Goal: Task Accomplishment & Management: Manage account settings

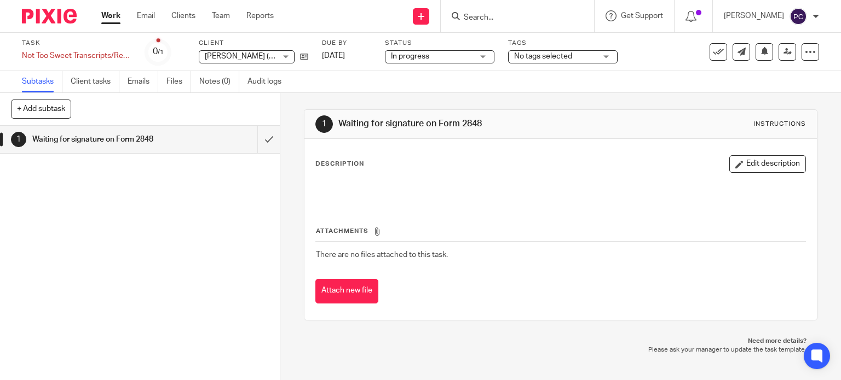
click at [108, 17] on link "Work" at bounding box center [110, 15] width 19 height 11
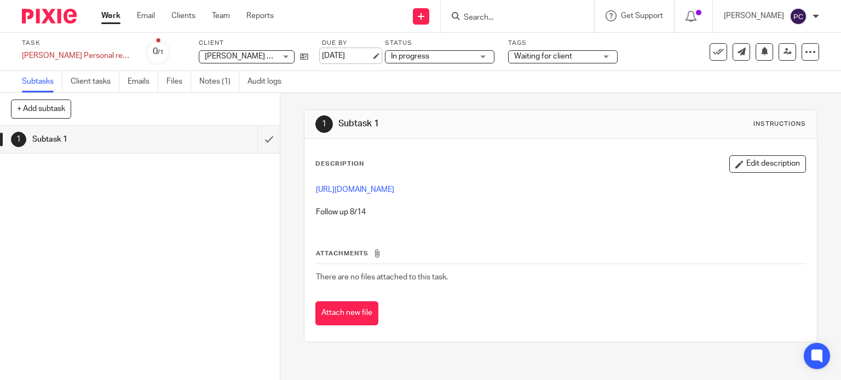
click at [322, 55] on link "Jul 30, 2025" at bounding box center [346, 55] width 49 height 11
click at [613, 77] on div "Subtasks Client tasks Emails Files Notes (1) Audit logs" at bounding box center [420, 82] width 841 height 22
click at [809, 31] on div at bounding box center [804, 34] width 30 height 13
click at [106, 21] on link "Work" at bounding box center [110, 15] width 19 height 11
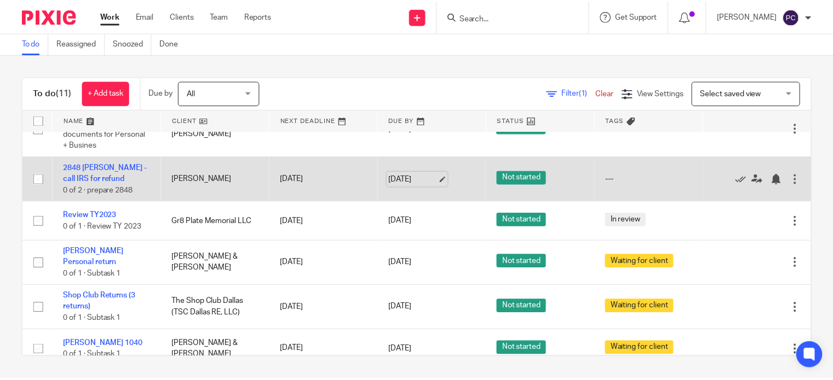
scroll to position [128, 0]
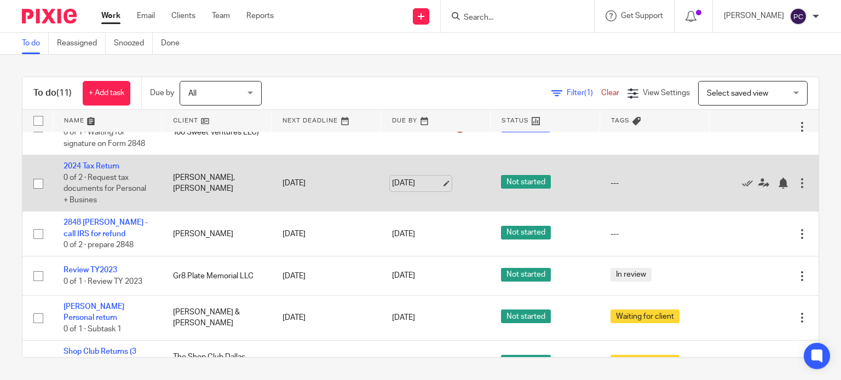
click at [433, 189] on link "[DATE]" at bounding box center [416, 183] width 49 height 11
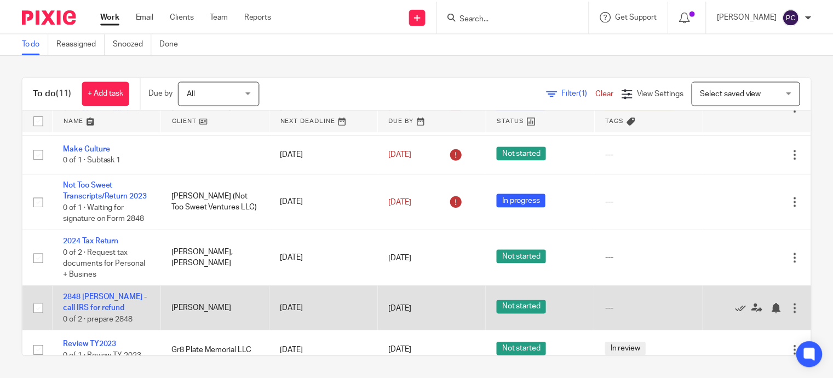
scroll to position [19, 0]
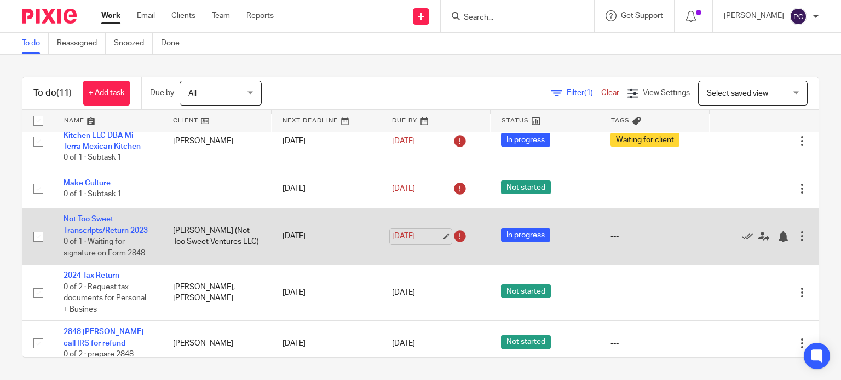
click at [403, 242] on link "Aug 18, 2025" at bounding box center [416, 236] width 49 height 11
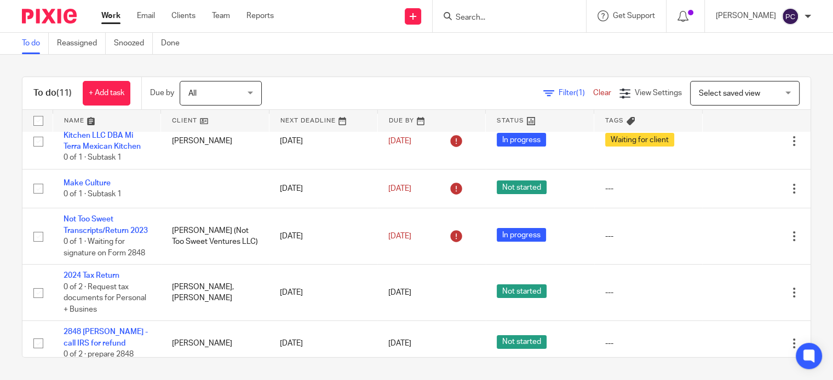
scroll to position [0, 0]
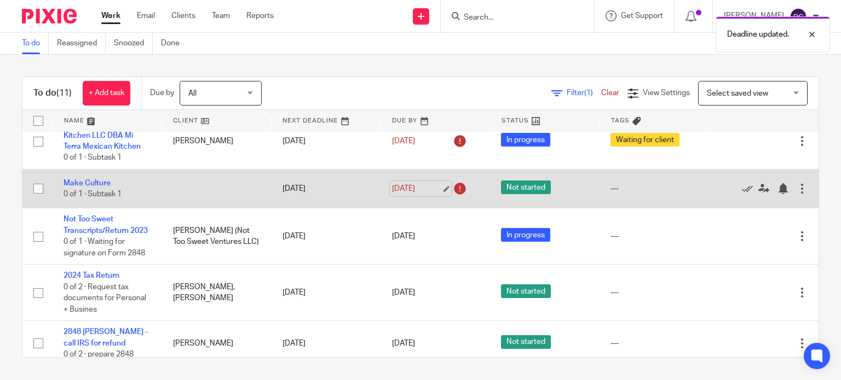
click at [398, 192] on link "Jul 30, 2025" at bounding box center [416, 188] width 49 height 11
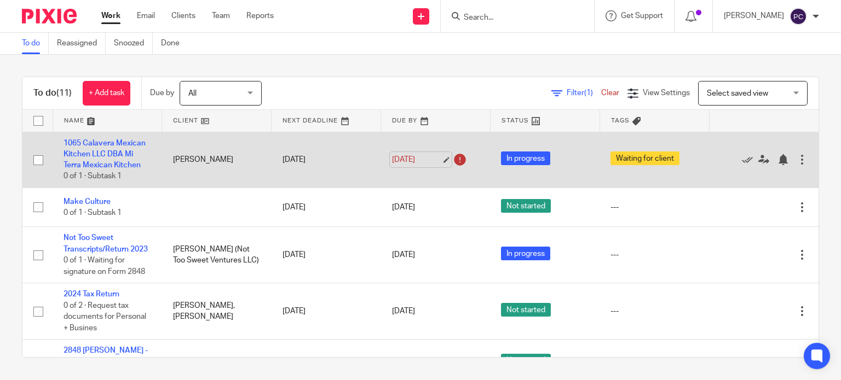
click at [398, 159] on link "Jul 30, 2025" at bounding box center [416, 159] width 49 height 11
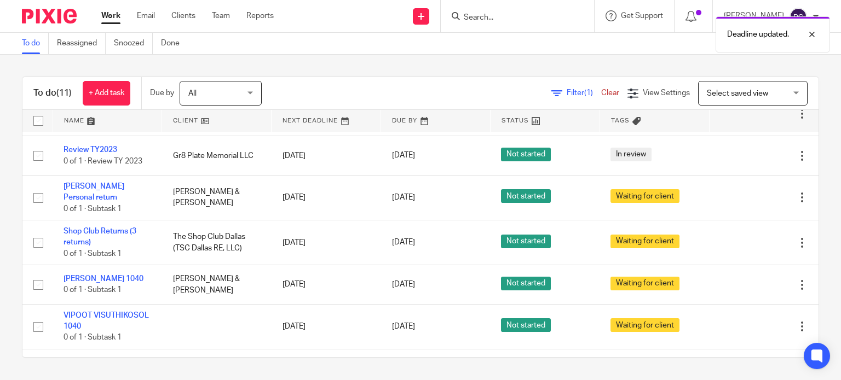
scroll to position [274, 0]
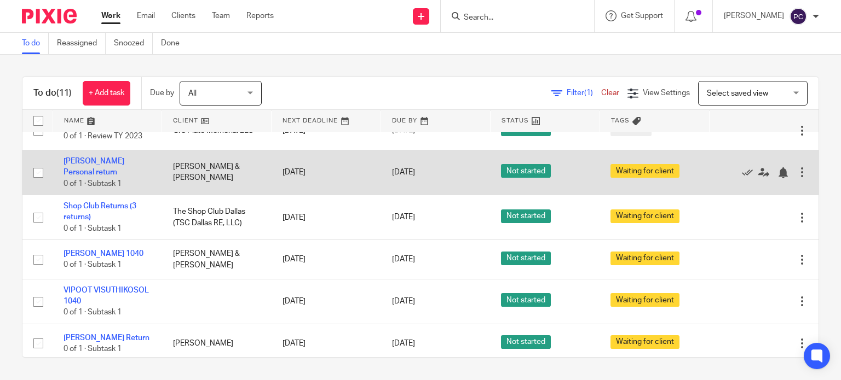
click at [34, 183] on input "checkbox" at bounding box center [38, 173] width 21 height 21
checkbox input "true"
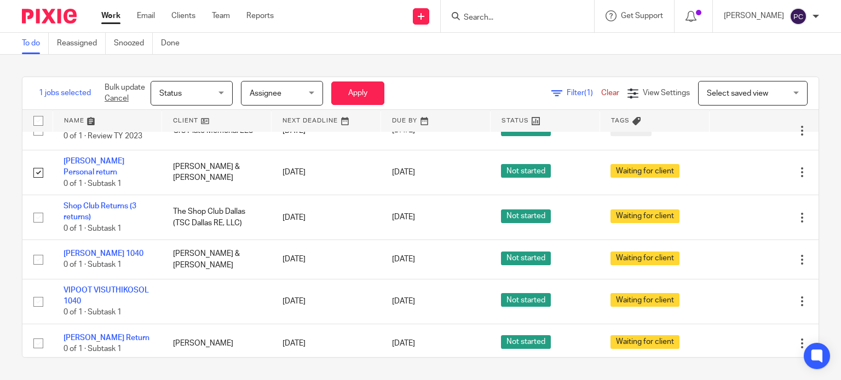
click at [182, 96] on span "Status" at bounding box center [188, 93] width 58 height 23
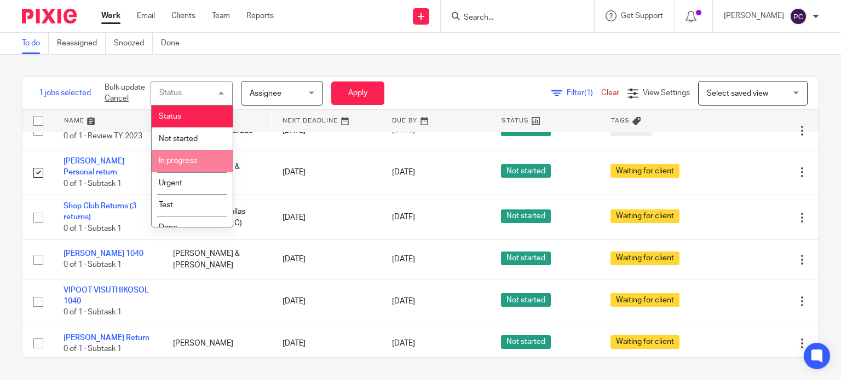
click at [171, 165] on span "In progress" at bounding box center [178, 161] width 38 height 8
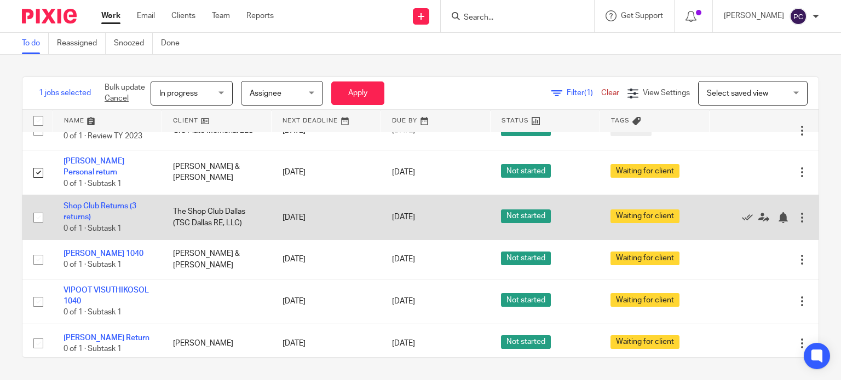
click at [35, 228] on input "checkbox" at bounding box center [38, 217] width 21 height 21
checkbox input "true"
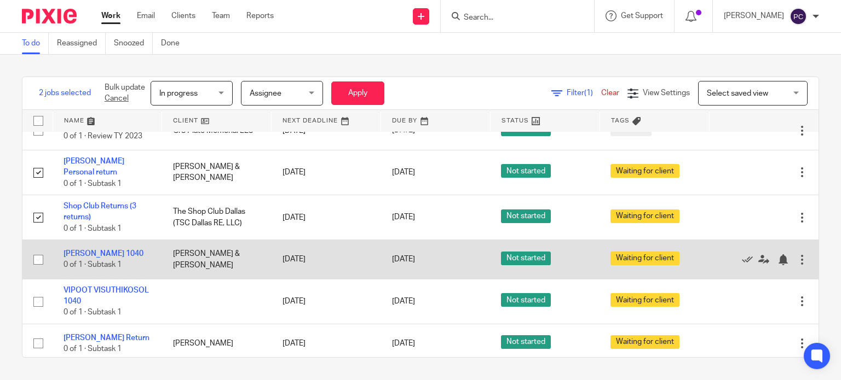
click at [40, 270] on input "checkbox" at bounding box center [38, 260] width 21 height 21
checkbox input "true"
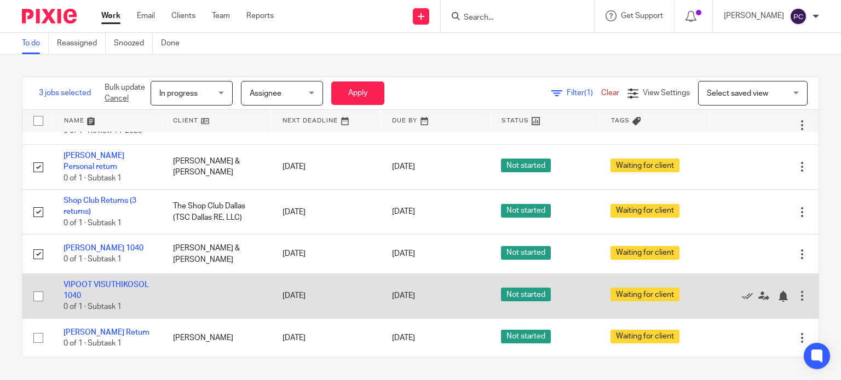
scroll to position [292, 0]
click at [39, 294] on input "checkbox" at bounding box center [38, 296] width 21 height 21
checkbox input "true"
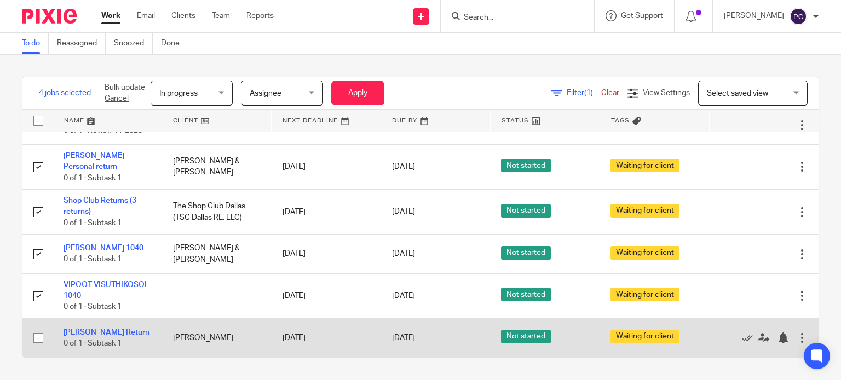
click at [37, 338] on input "checkbox" at bounding box center [38, 338] width 21 height 21
checkbox input "true"
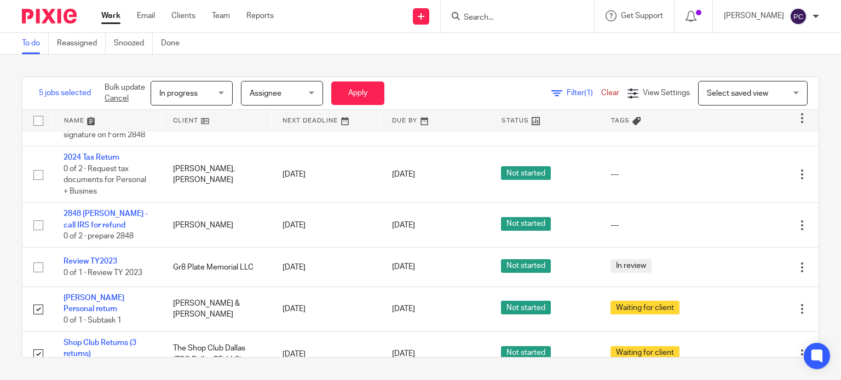
scroll to position [128, 0]
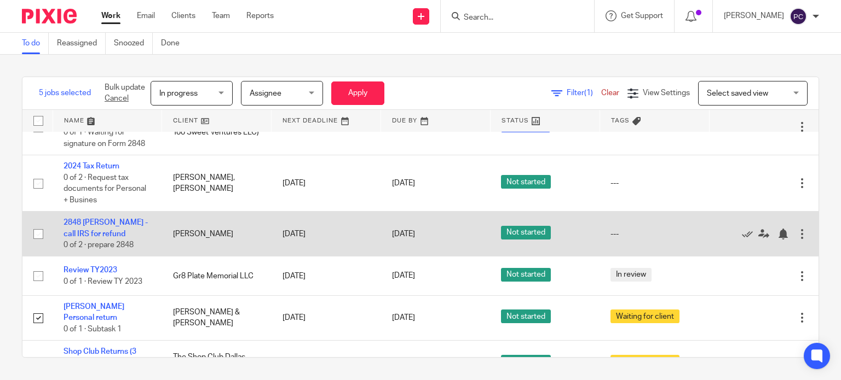
click at [41, 245] on input "checkbox" at bounding box center [38, 234] width 21 height 21
checkbox input "true"
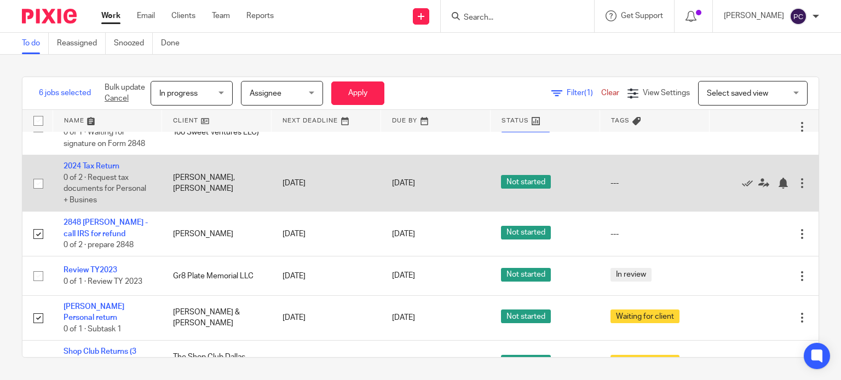
click at [39, 194] on input "checkbox" at bounding box center [38, 184] width 21 height 21
checkbox input "true"
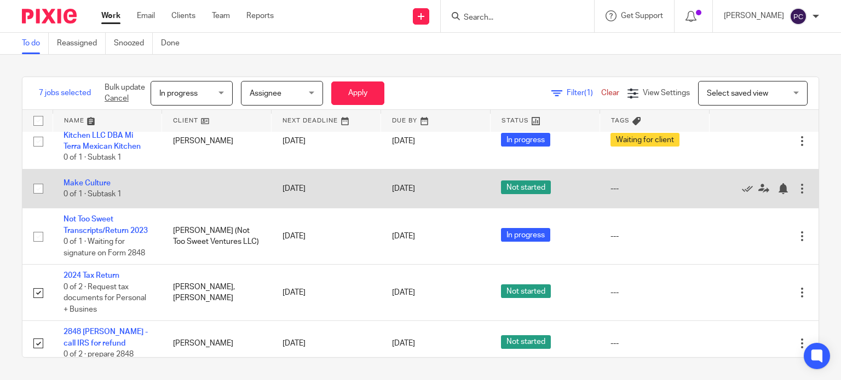
scroll to position [0, 0]
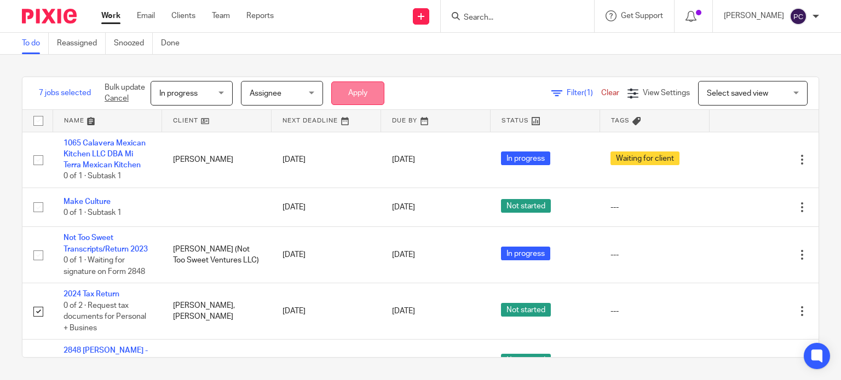
click at [340, 94] on button "Apply" at bounding box center [357, 94] width 53 height 24
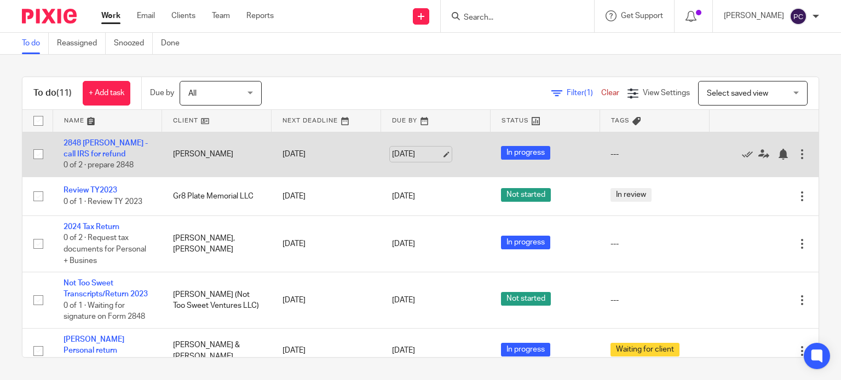
click at [394, 153] on link "[DATE]" at bounding box center [416, 154] width 49 height 11
click at [397, 157] on link "[DATE]" at bounding box center [416, 154] width 49 height 11
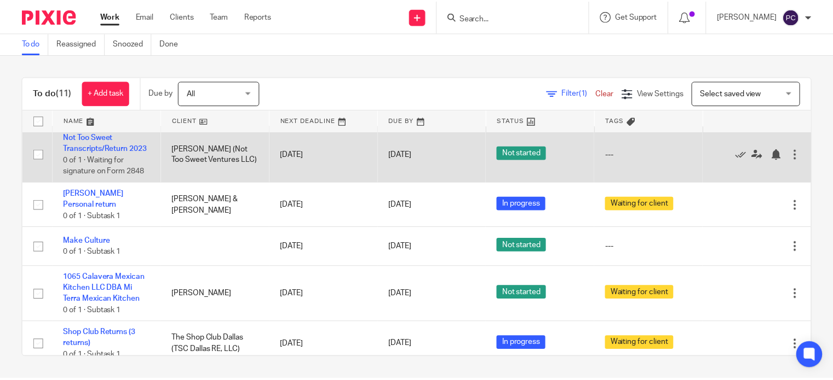
scroll to position [164, 0]
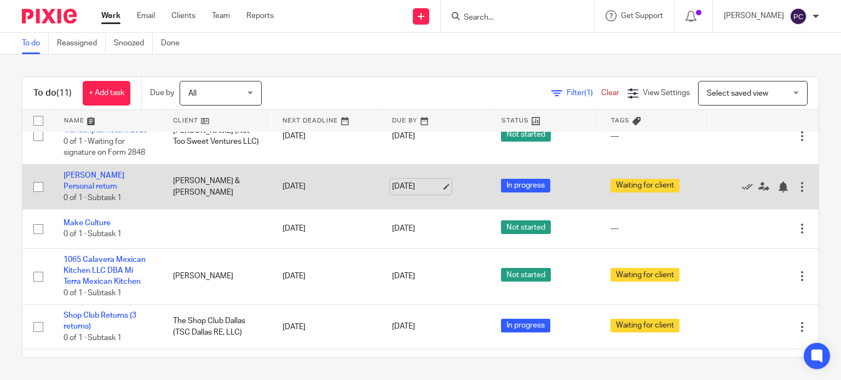
click at [392, 193] on link "[DATE]" at bounding box center [416, 186] width 49 height 11
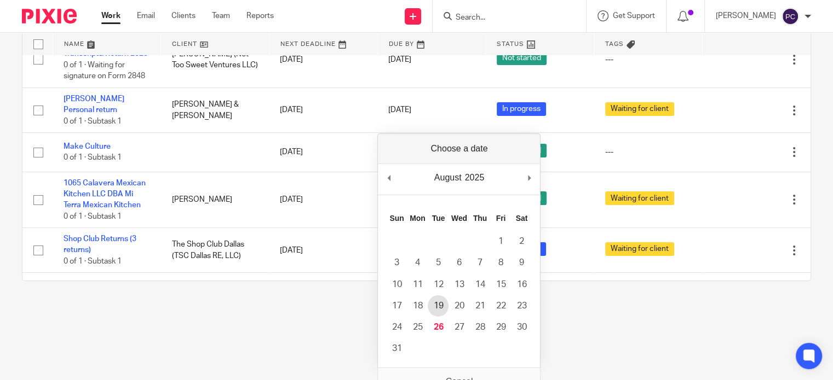
scroll to position [91, 0]
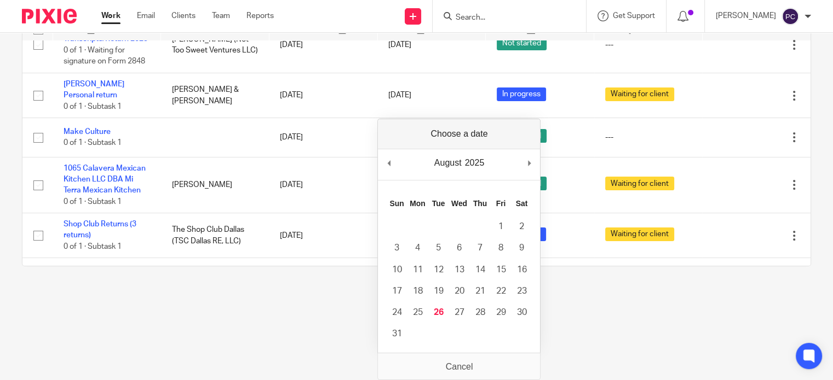
click at [223, 289] on html "Work Email Clients Team Reports Work Email Clients Team Reports Settings Send n…" at bounding box center [416, 99] width 833 height 380
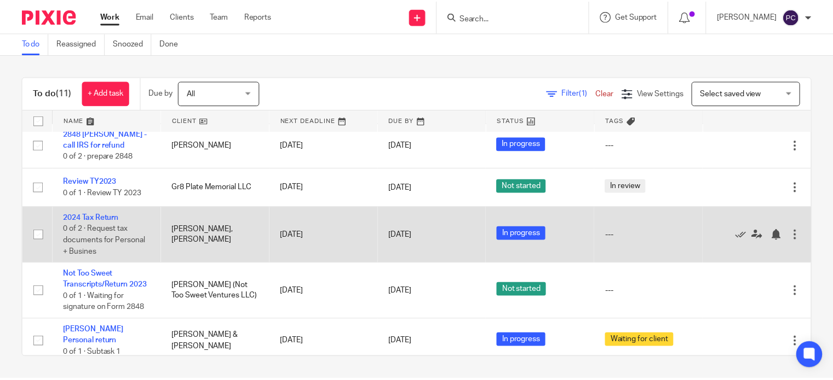
scroll to position [0, 0]
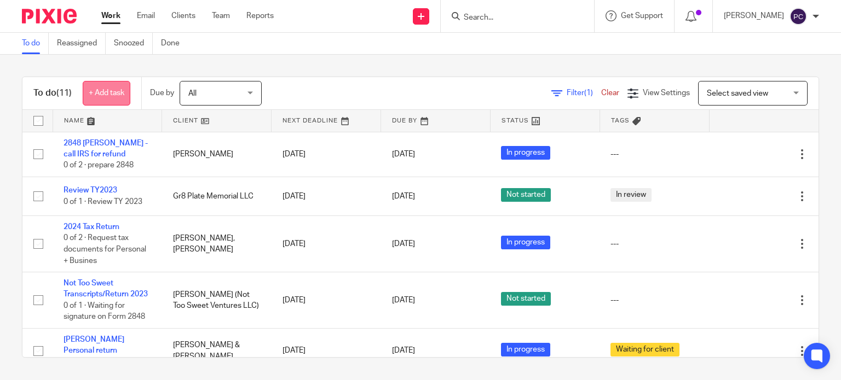
click at [103, 95] on link "+ Add task" at bounding box center [107, 93] width 48 height 25
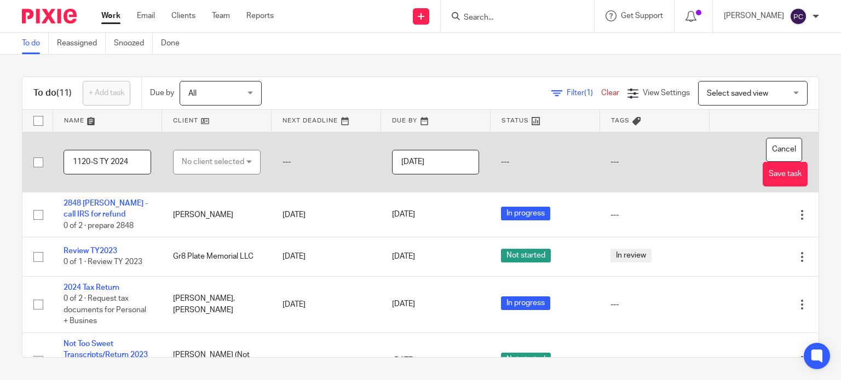
type input "1120-S TY 2024"
click at [194, 160] on div "No client selected" at bounding box center [213, 162] width 62 height 23
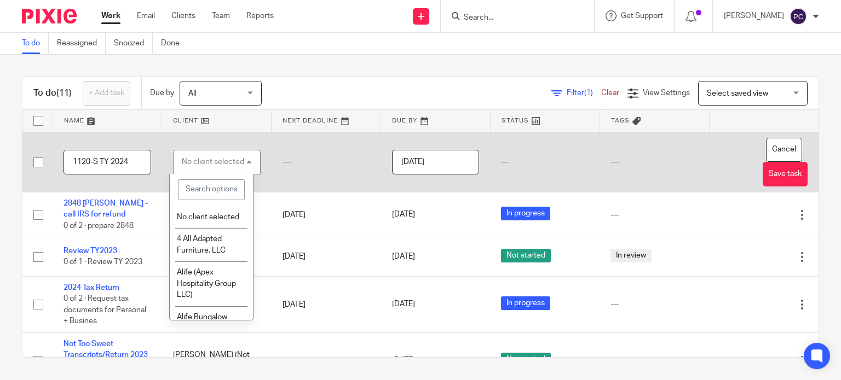
click at [204, 185] on input "search" at bounding box center [211, 190] width 66 height 21
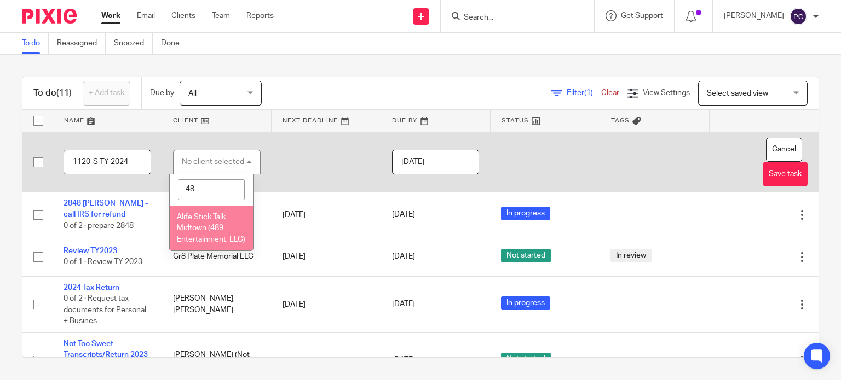
type input "48"
click at [206, 234] on li "Alife Stick Talk Midtown (489 Entertainment, LLC)" at bounding box center [211, 228] width 83 height 45
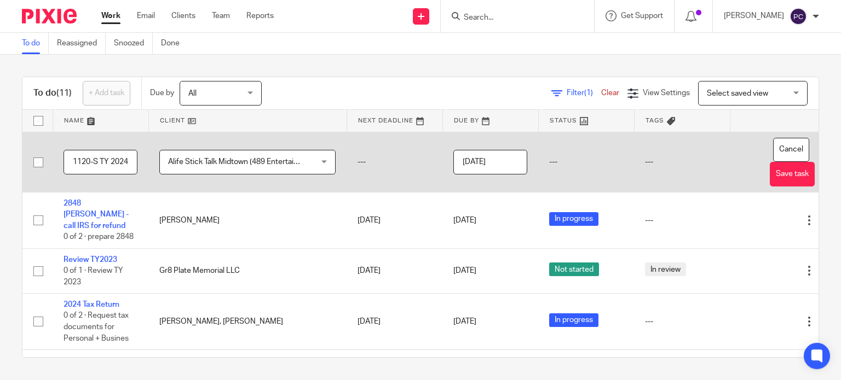
click at [492, 165] on input "2025-08-26" at bounding box center [490, 162] width 74 height 25
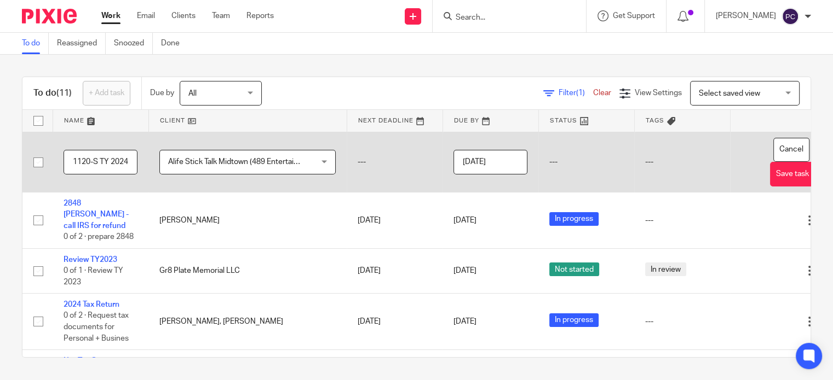
click at [495, 166] on input "2025-08-26" at bounding box center [490, 162] width 74 height 25
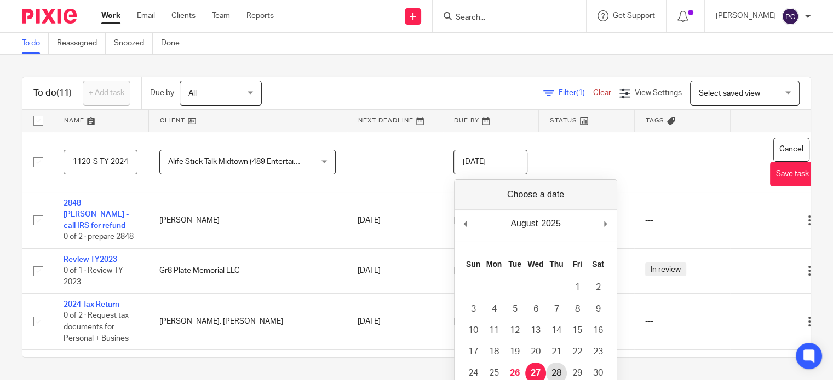
type input "2025-08-27"
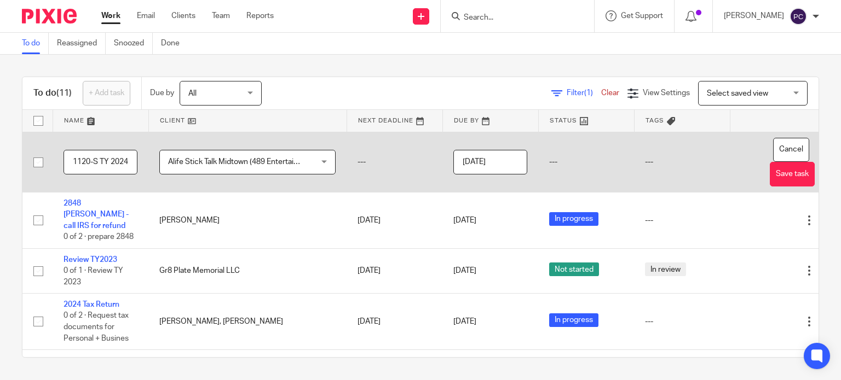
click at [568, 157] on td "---" at bounding box center [586, 162] width 96 height 61
click at [544, 161] on td "---" at bounding box center [586, 162] width 96 height 61
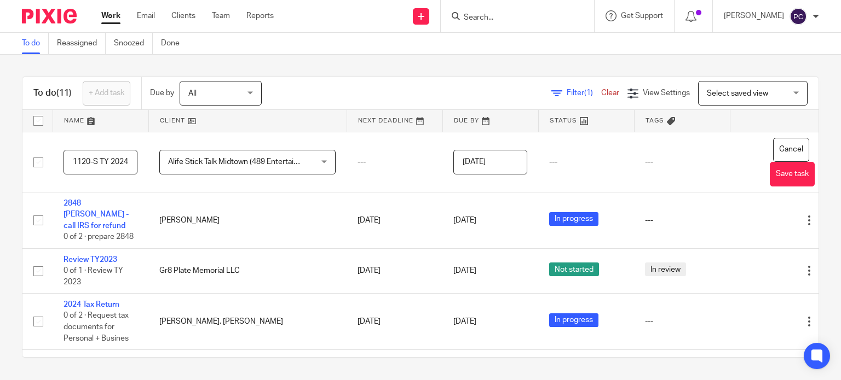
click at [239, 88] on span "All" at bounding box center [217, 93] width 58 height 23
click at [321, 134] on td "Alife Stick Talk Midtown (489 Entertainment, LLC) Alife Stick Talk Midtown (489…" at bounding box center [247, 162] width 198 height 61
click at [775, 181] on button "Save task" at bounding box center [792, 174] width 45 height 25
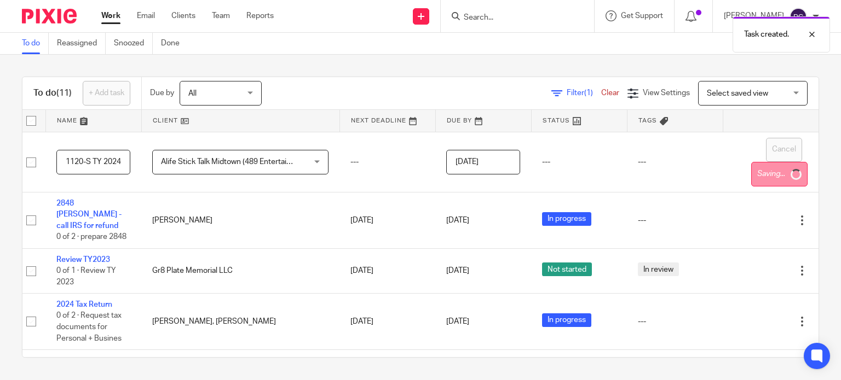
scroll to position [0, 32]
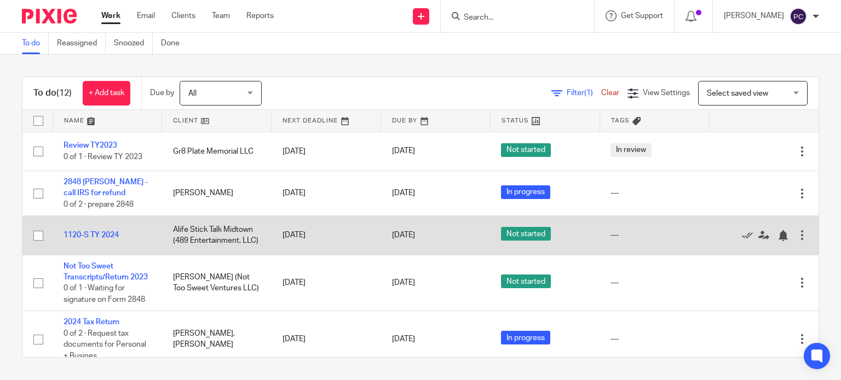
click at [41, 236] on input "checkbox" at bounding box center [38, 236] width 21 height 21
checkbox input "true"
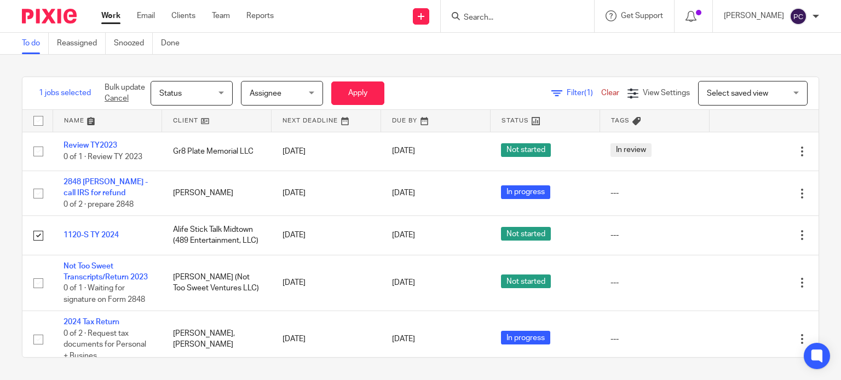
click at [208, 96] on span "Status" at bounding box center [188, 93] width 58 height 23
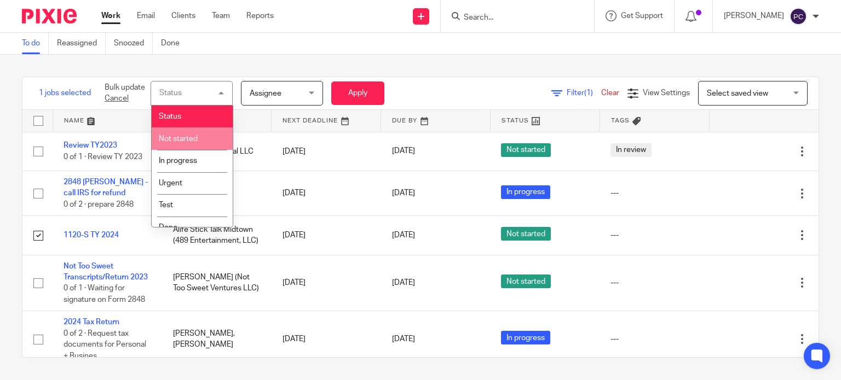
click at [270, 99] on span "Assignee" at bounding box center [279, 93] width 58 height 23
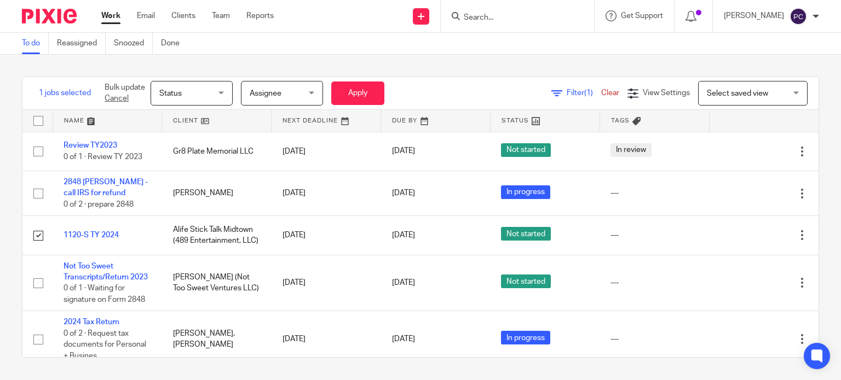
click at [194, 95] on span "Status" at bounding box center [188, 93] width 58 height 23
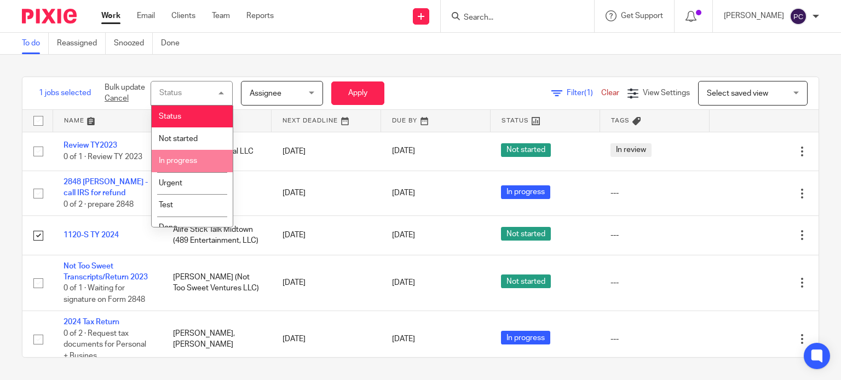
click at [183, 168] on li "In progress" at bounding box center [192, 161] width 81 height 22
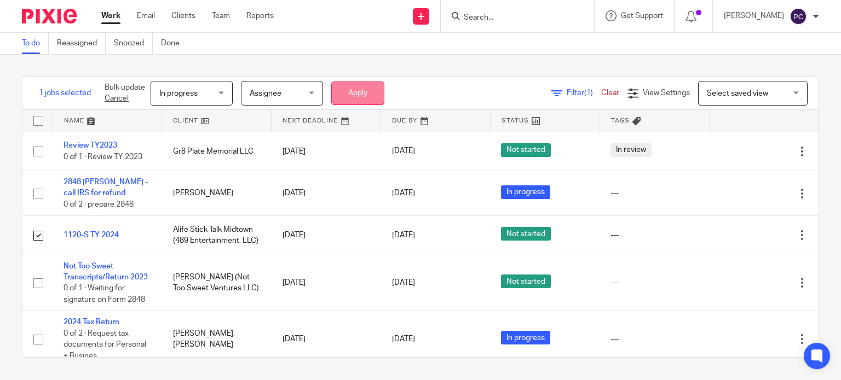
click at [345, 89] on button "Apply" at bounding box center [357, 94] width 53 height 24
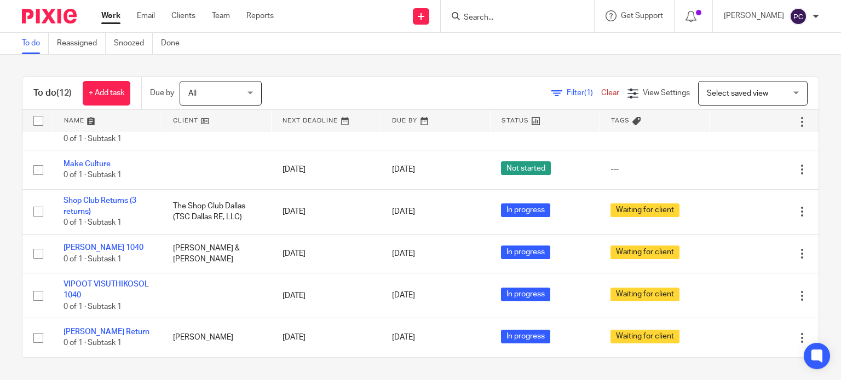
scroll to position [337, 0]
click at [112, 103] on link "+ Add task" at bounding box center [107, 93] width 48 height 25
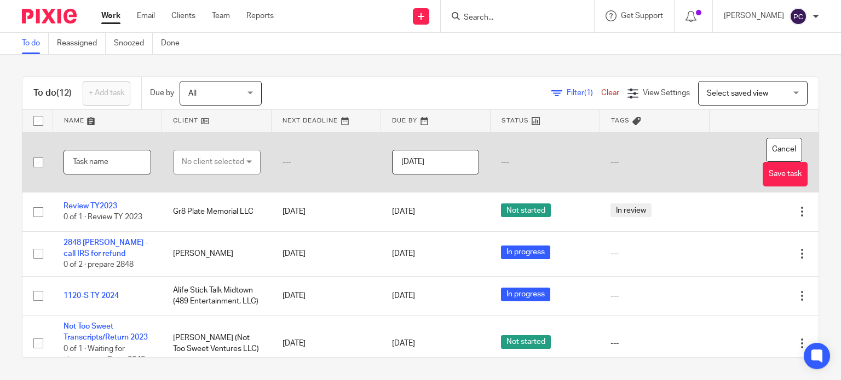
click at [101, 159] on input "text" at bounding box center [107, 162] width 88 height 25
type input "IRS"
click at [232, 161] on div "No client selected" at bounding box center [213, 162] width 62 height 23
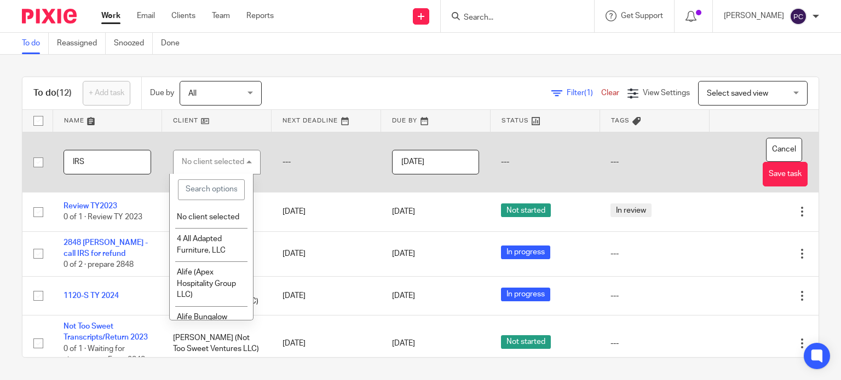
click at [212, 190] on input "search" at bounding box center [211, 190] width 66 height 21
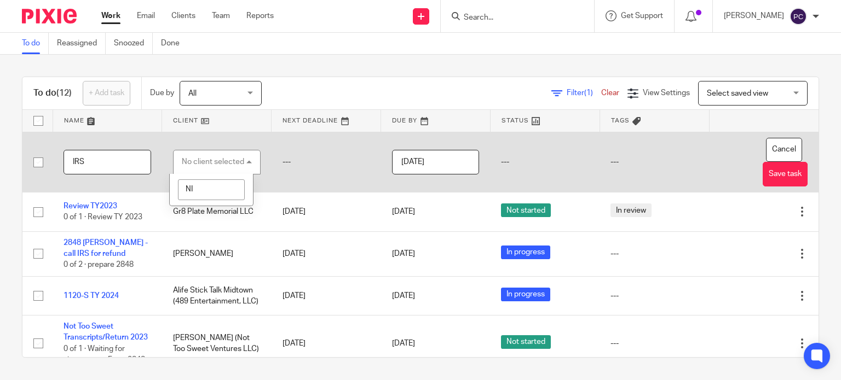
type input "N"
type input "S"
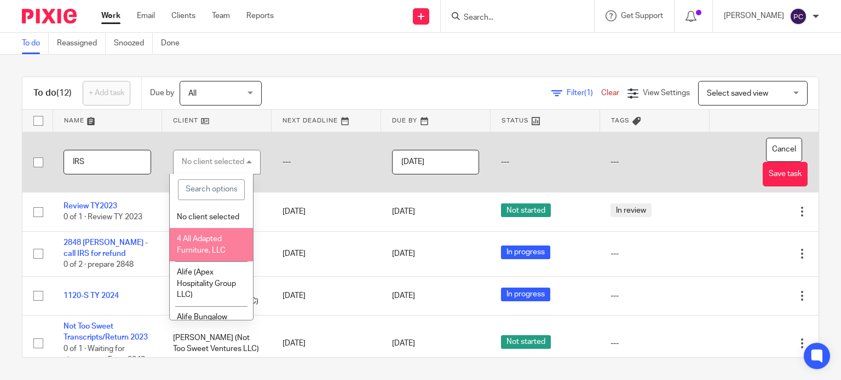
click at [134, 172] on input "IRS" at bounding box center [107, 162] width 88 height 25
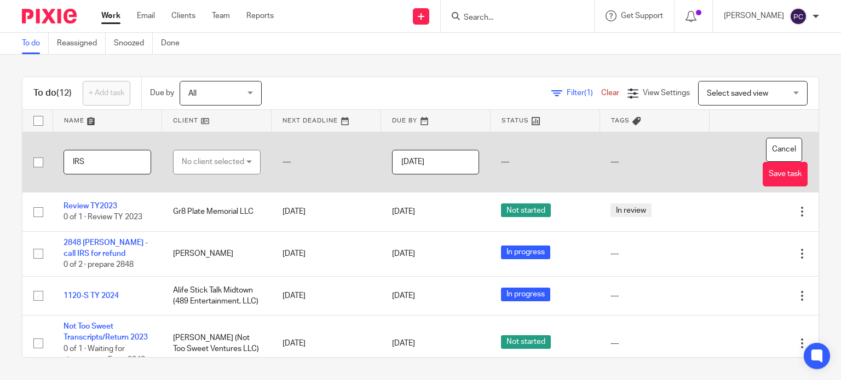
click at [193, 156] on div "No client selected" at bounding box center [213, 162] width 62 height 23
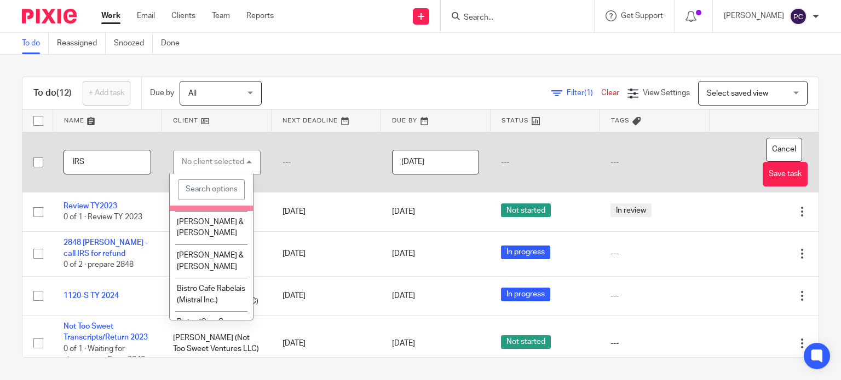
scroll to position [1478, 0]
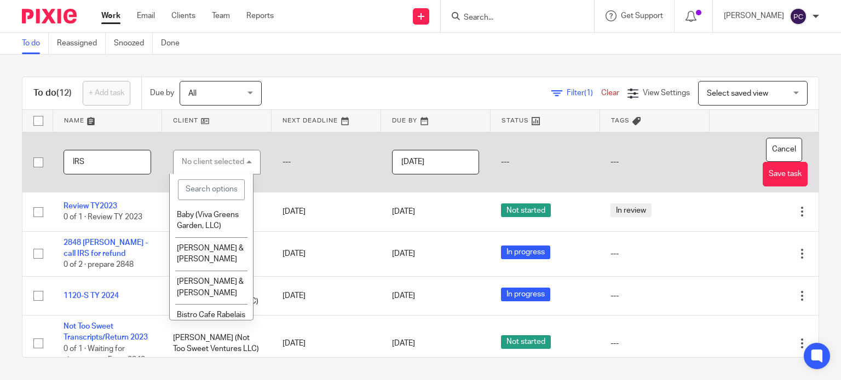
click at [204, 189] on input "search" at bounding box center [211, 190] width 66 height 21
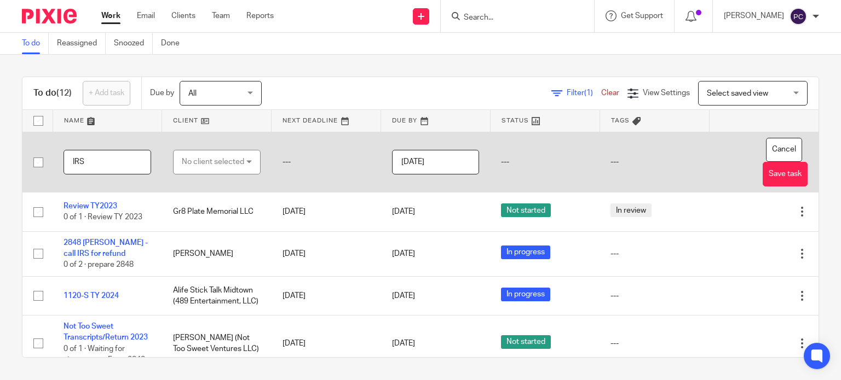
click at [117, 168] on input "IRS" at bounding box center [107, 162] width 88 height 25
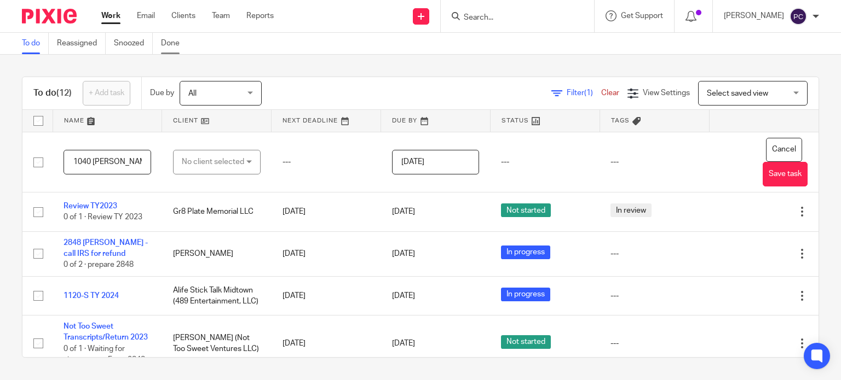
scroll to position [0, 0]
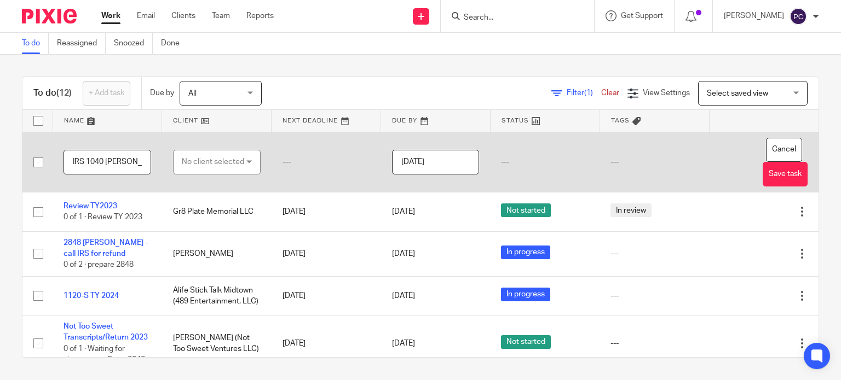
click at [132, 163] on input "IRS 1040 NICK SCURFI" at bounding box center [107, 162] width 88 height 25
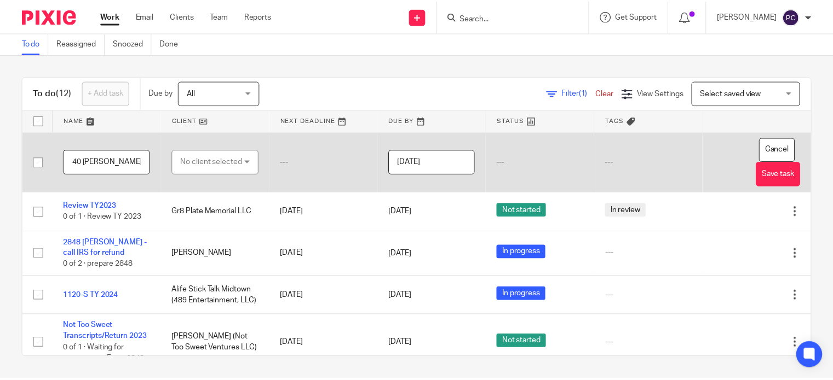
scroll to position [0, 27]
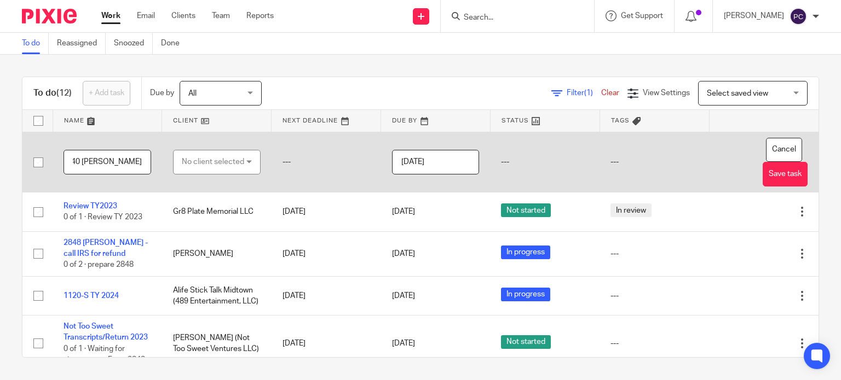
type input "IRS 1040 NICK SCURFIELDI"
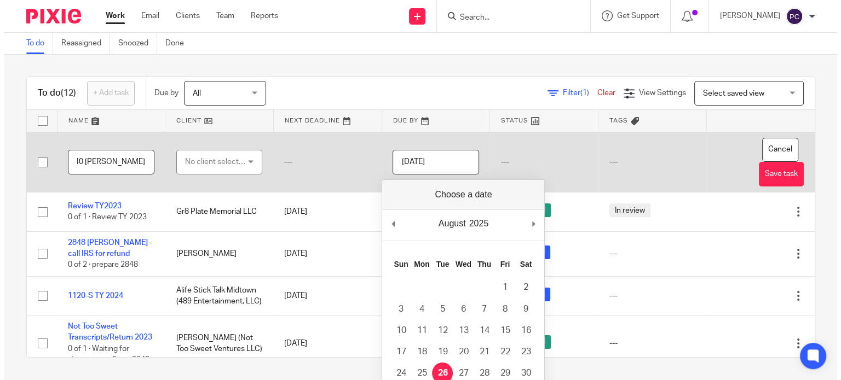
scroll to position [0, 0]
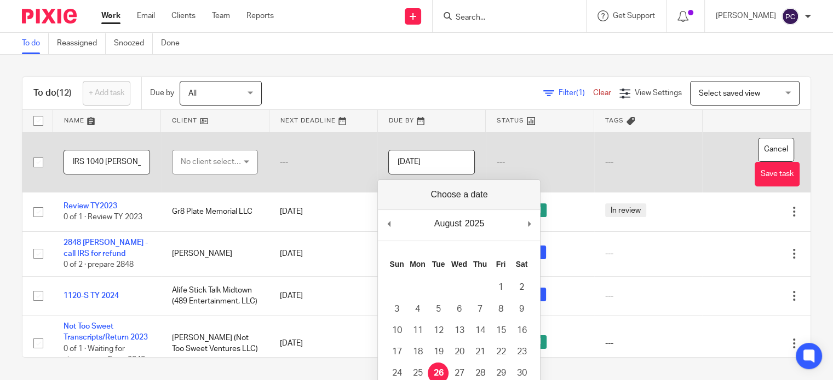
click at [432, 160] on input "[DATE]" at bounding box center [431, 162] width 86 height 25
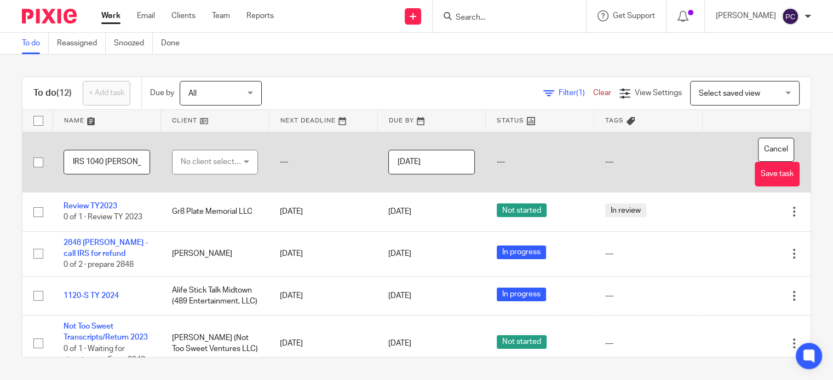
click at [514, 162] on td "---" at bounding box center [540, 162] width 108 height 61
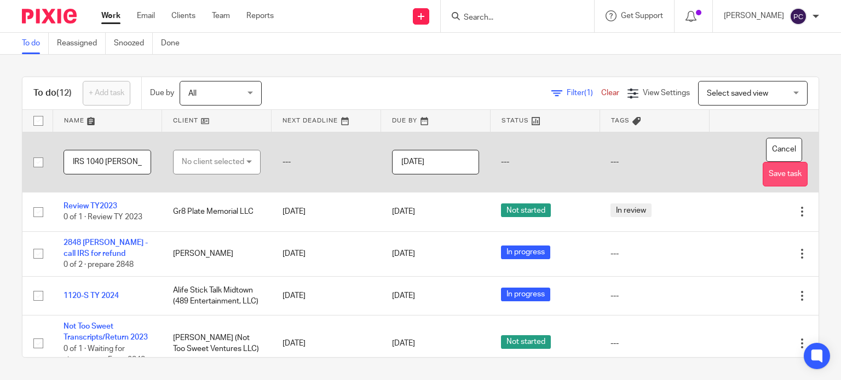
click at [762, 172] on button "Save task" at bounding box center [784, 174] width 45 height 25
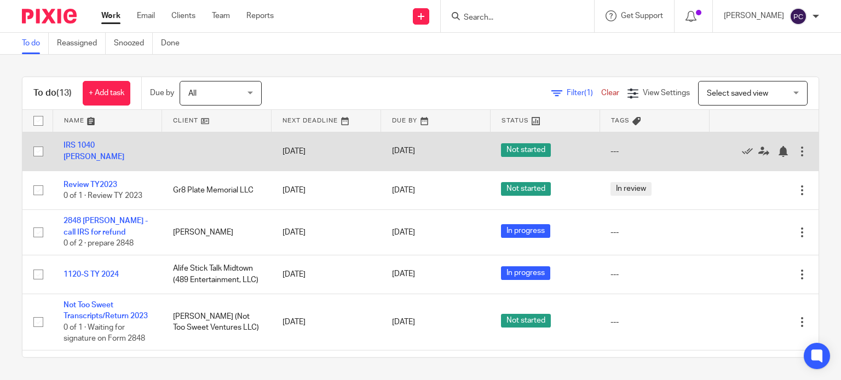
click at [796, 154] on div at bounding box center [801, 151] width 11 height 11
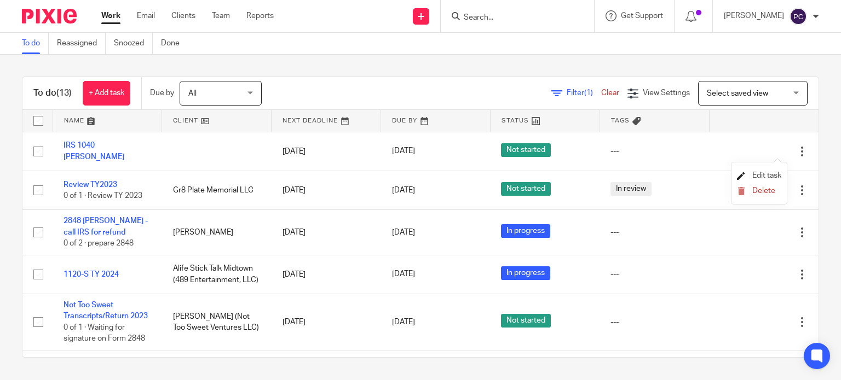
click at [758, 174] on span "Edit task" at bounding box center [766, 176] width 29 height 8
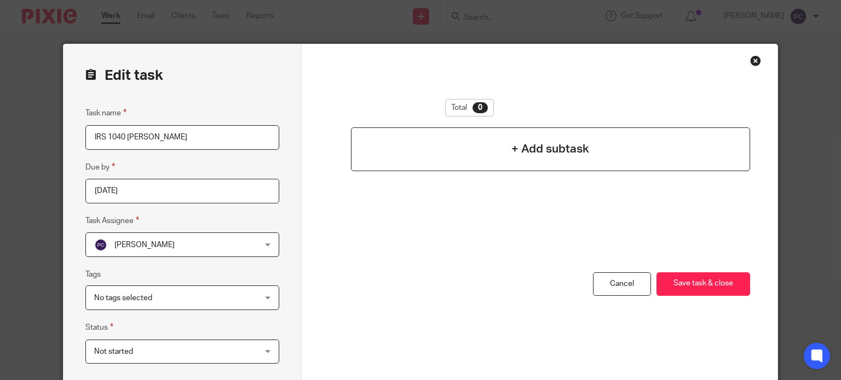
click at [530, 161] on div "+ Add subtask" at bounding box center [550, 150] width 399 height 44
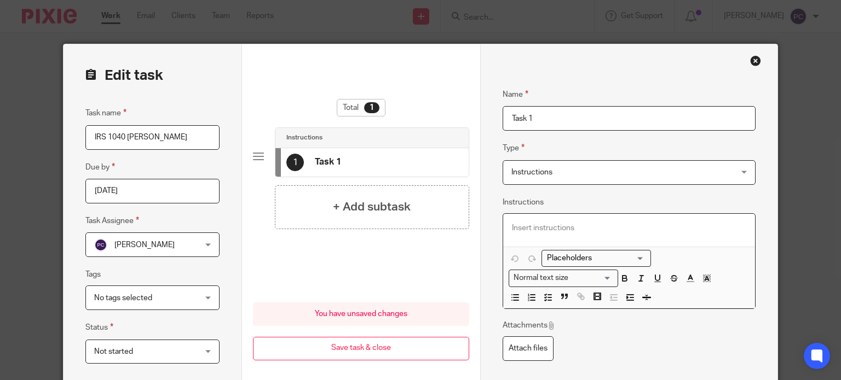
click at [543, 224] on p at bounding box center [629, 228] width 234 height 11
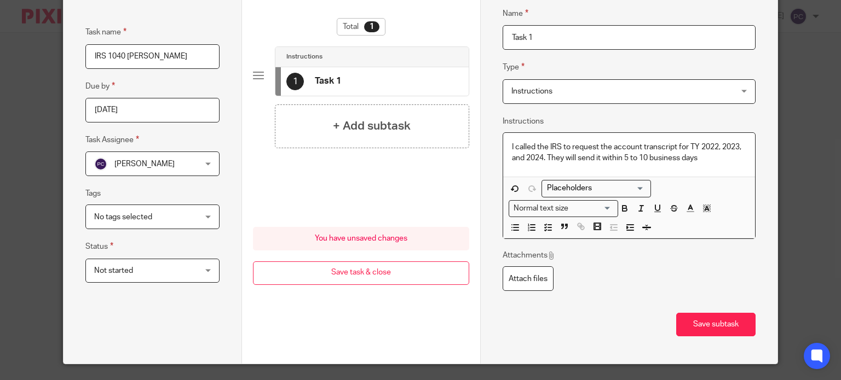
scroll to position [107, 0]
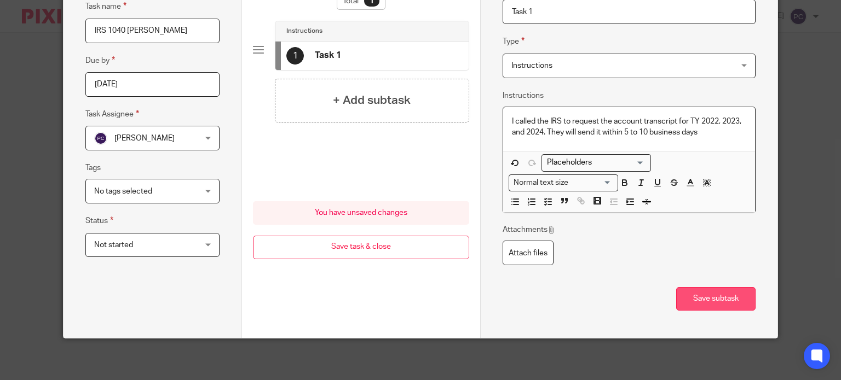
click at [701, 291] on button "Save subtask" at bounding box center [715, 299] width 79 height 24
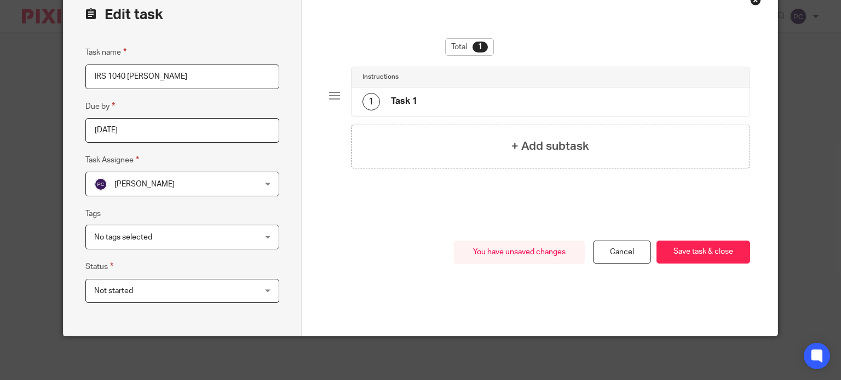
scroll to position [60, 0]
click at [704, 257] on button "Save task & close" at bounding box center [703, 253] width 94 height 24
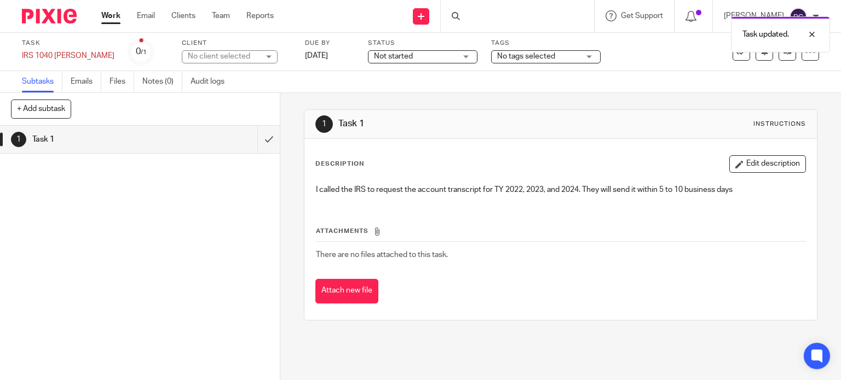
click at [110, 21] on link "Work" at bounding box center [110, 15] width 19 height 11
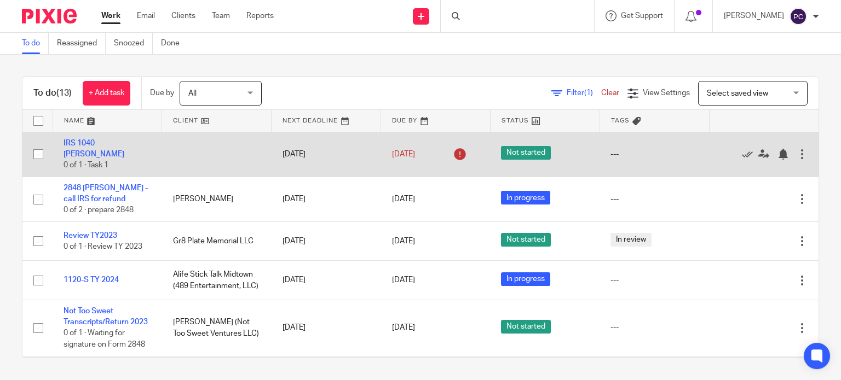
click at [41, 157] on input "checkbox" at bounding box center [38, 154] width 21 height 21
checkbox input "true"
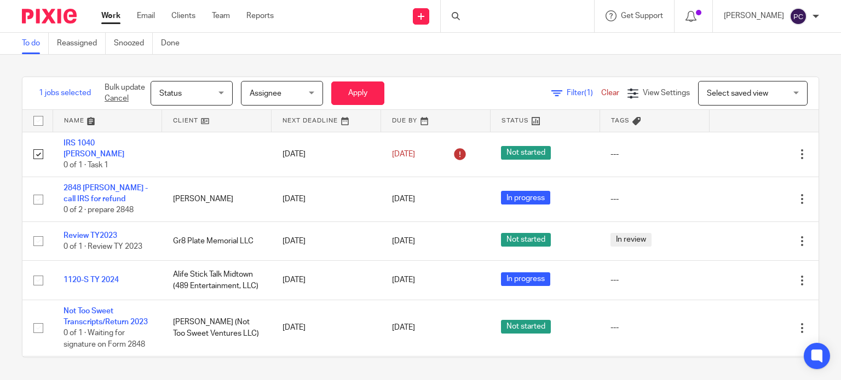
click at [252, 85] on span "Assignee" at bounding box center [279, 93] width 58 height 23
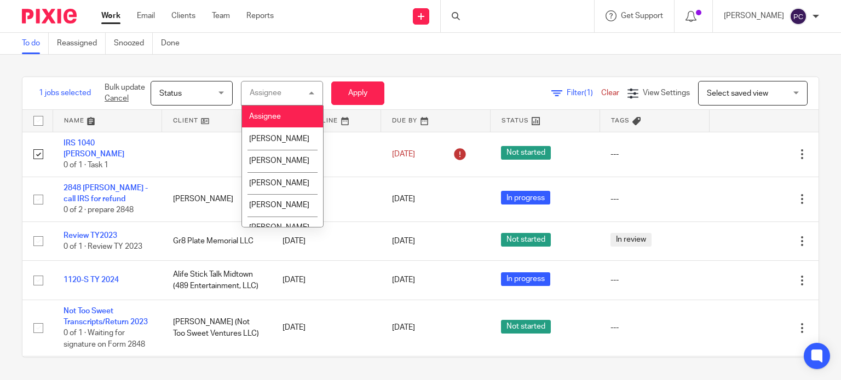
click at [215, 107] on div "Bulk update Cancel Status Status Status Not started In progress Urgent Test Don…" at bounding box center [244, 93] width 296 height 32
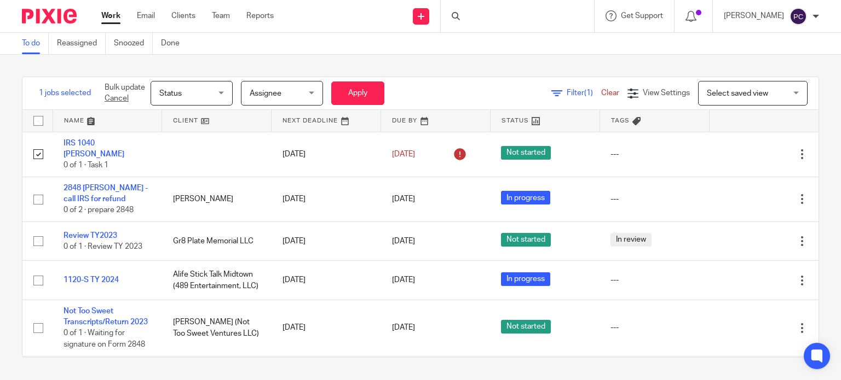
click at [206, 96] on span "Status" at bounding box center [188, 93] width 58 height 23
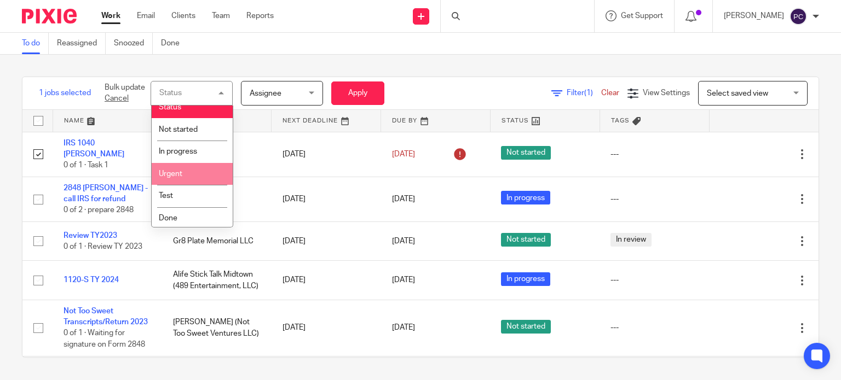
scroll to position [13, 0]
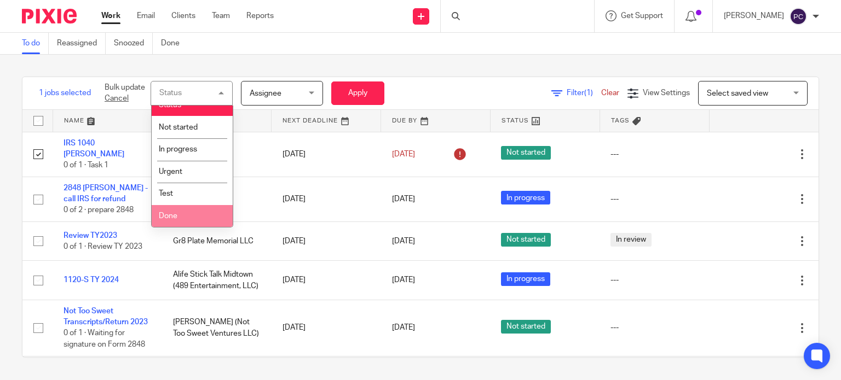
click at [176, 210] on li "Done" at bounding box center [192, 216] width 81 height 22
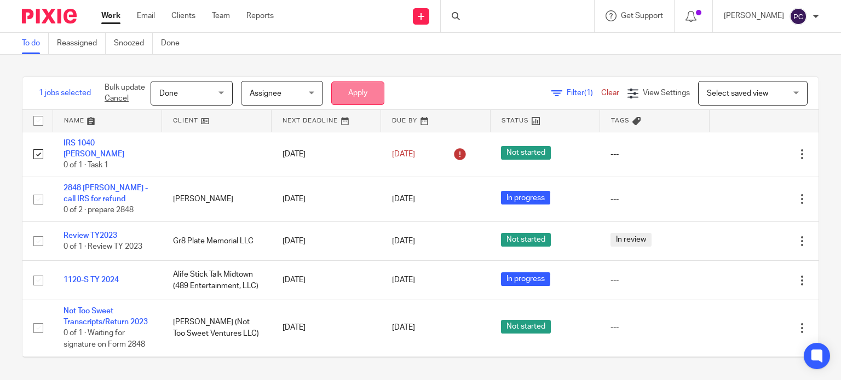
click at [357, 97] on button "Apply" at bounding box center [357, 94] width 53 height 24
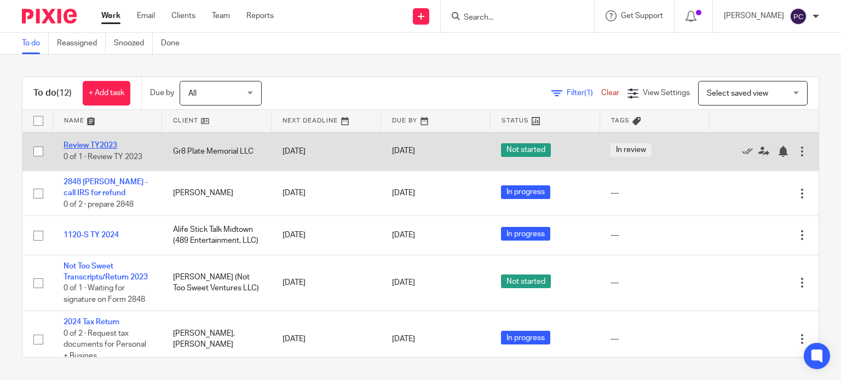
click at [96, 146] on link "Review TY2023" at bounding box center [90, 146] width 54 height 8
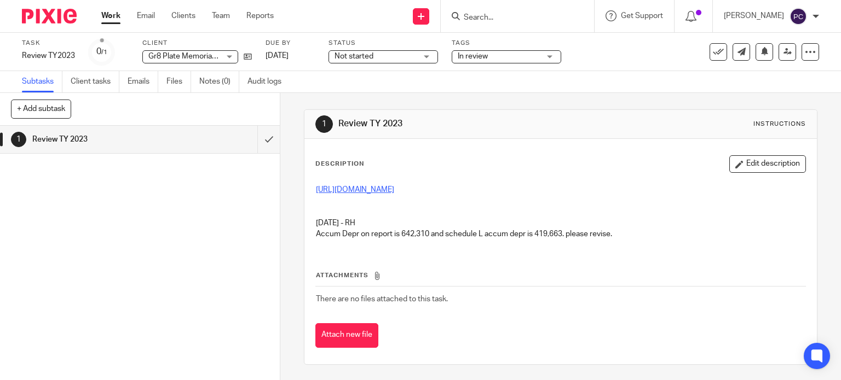
click at [350, 190] on link "https://3.basecamp.com/5341776/buckets/27480867/vaults/8826517758" at bounding box center [355, 190] width 78 height 8
drag, startPoint x: 390, startPoint y: 235, endPoint x: 414, endPoint y: 234, distance: 24.1
click at [414, 234] on p "Accum Depr on report is 642,310 and schedule L accum depr is 419,663. please re…" at bounding box center [561, 234] width 490 height 11
click at [537, 236] on p "Accum Depr on report is 642,310 and schedule L accum depr is 419,663. please re…" at bounding box center [561, 234] width 490 height 11
click at [203, 56] on span "Gr8 Plate Memorial LLC" at bounding box center [188, 57] width 80 height 8
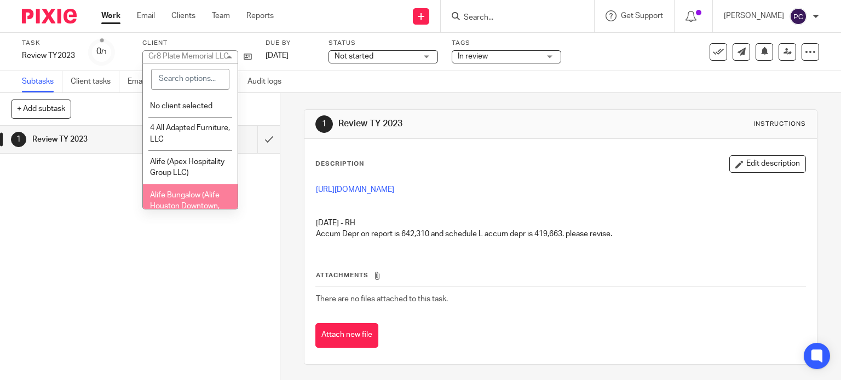
click at [146, 238] on div "1 Review TY 2023" at bounding box center [140, 253] width 280 height 255
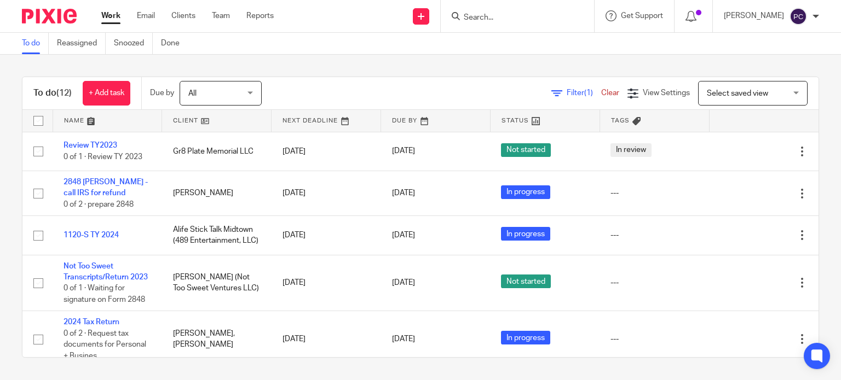
click at [210, 95] on span "All" at bounding box center [217, 93] width 58 height 23
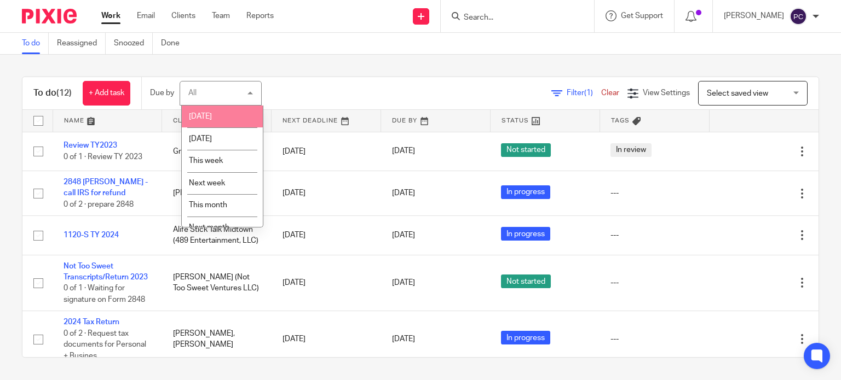
click at [275, 85] on div "Due by All All [DATE] [DATE] This week Next week This month Next month All all" at bounding box center [211, 93] width 140 height 32
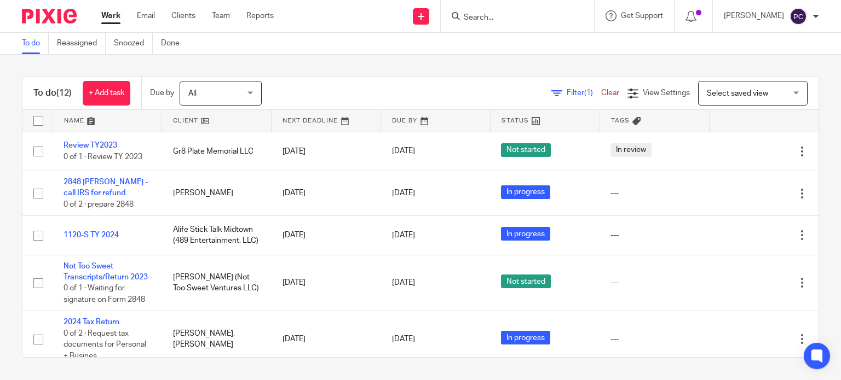
click at [710, 93] on span "Select saved view" at bounding box center [737, 94] width 61 height 8
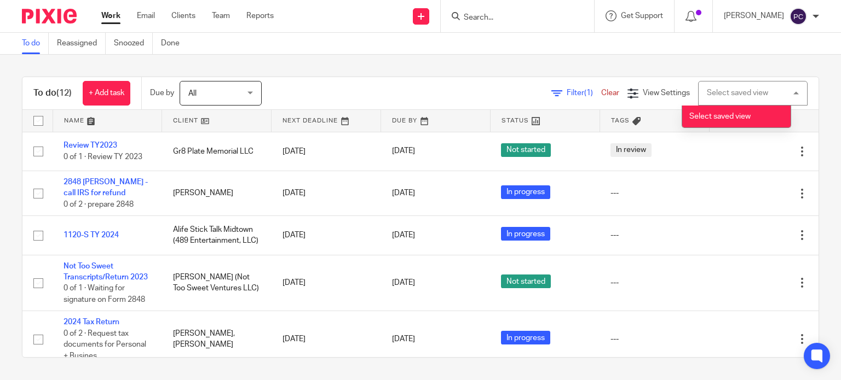
click at [710, 93] on div "Select saved view" at bounding box center [737, 93] width 61 height 8
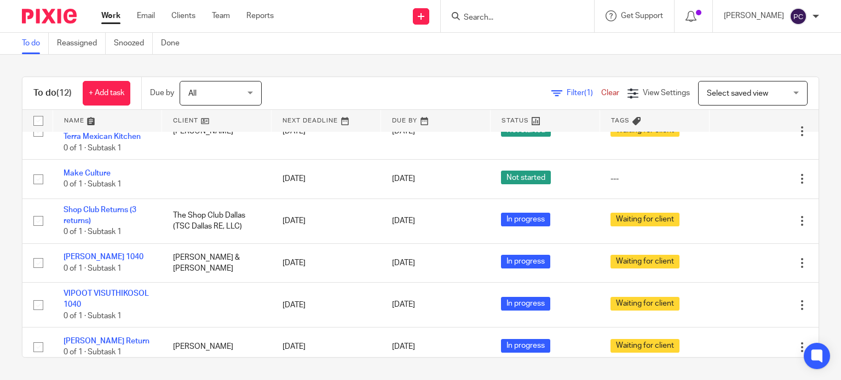
scroll to position [337, 0]
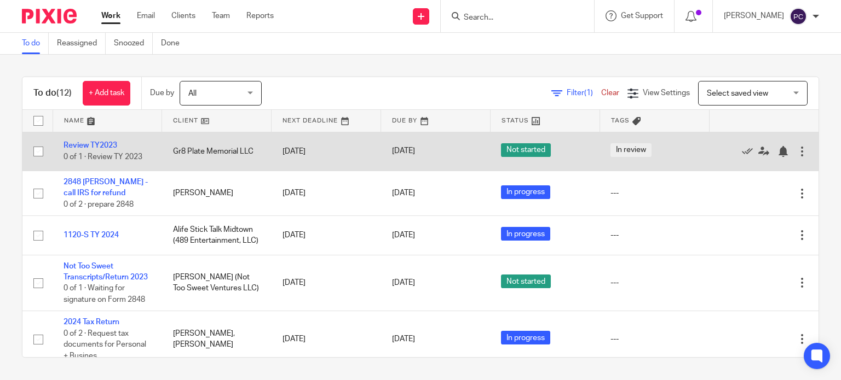
click at [88, 157] on span "0 of 1 · Review TY 2023" at bounding box center [102, 157] width 79 height 8
click at [102, 149] on link "Review TY2023" at bounding box center [90, 146] width 54 height 8
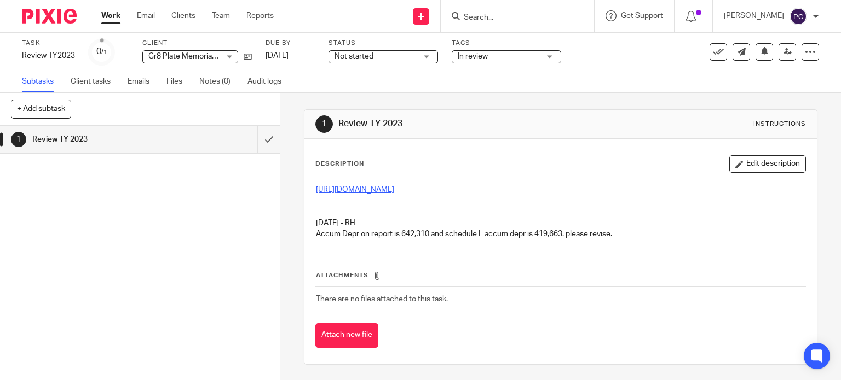
click at [394, 189] on link "https://3.basecamp.com/5341776/buckets/27480867/vaults/8826517758" at bounding box center [355, 190] width 78 height 8
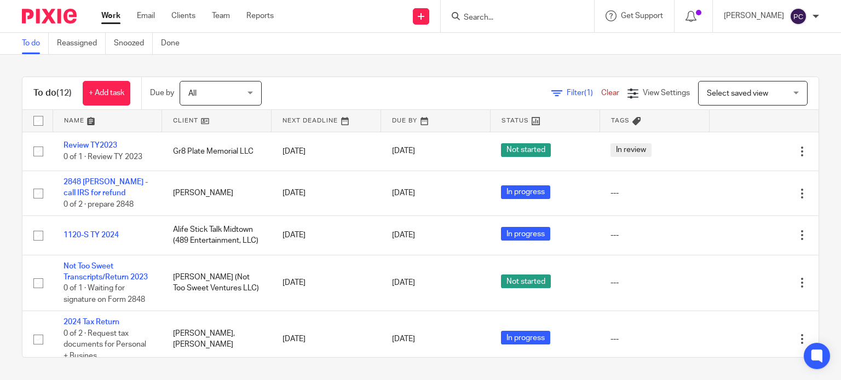
click at [97, 143] on link "Review TY2023" at bounding box center [90, 146] width 54 height 8
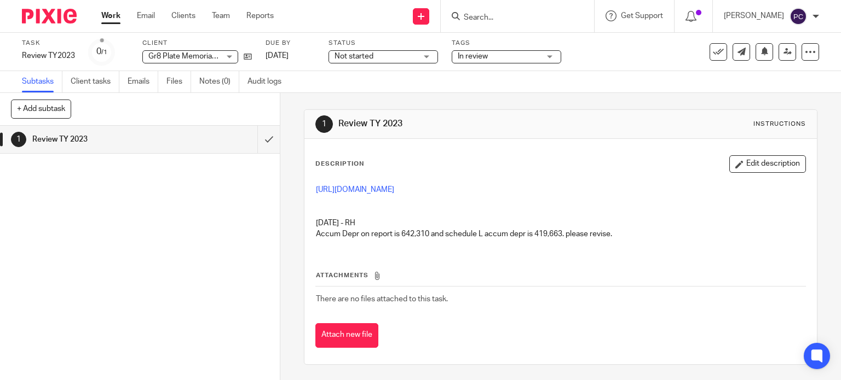
click at [731, 165] on button "Edit description" at bounding box center [767, 164] width 77 height 18
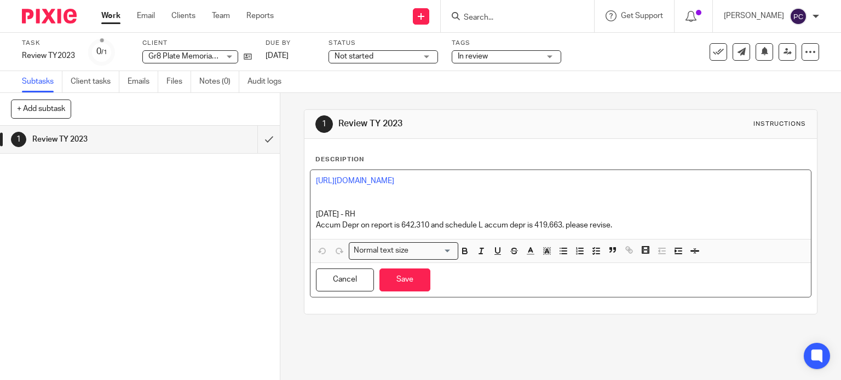
click at [613, 221] on p "Accum Depr on report is 642,310 and schedule L accum depr is 419,663. please re…" at bounding box center [561, 225] width 490 height 11
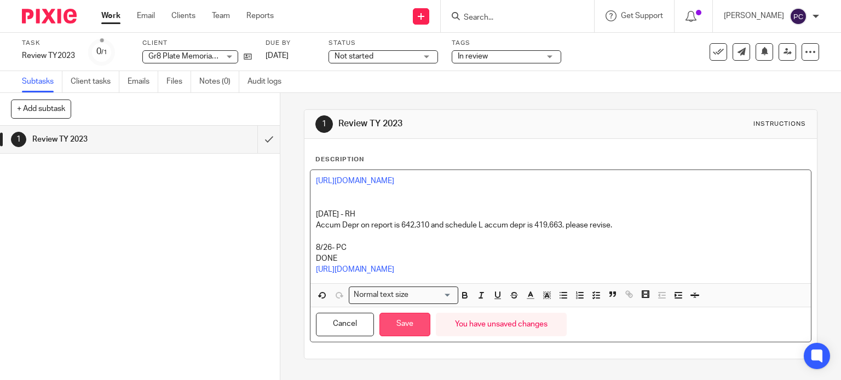
click at [398, 322] on button "Save" at bounding box center [404, 325] width 51 height 24
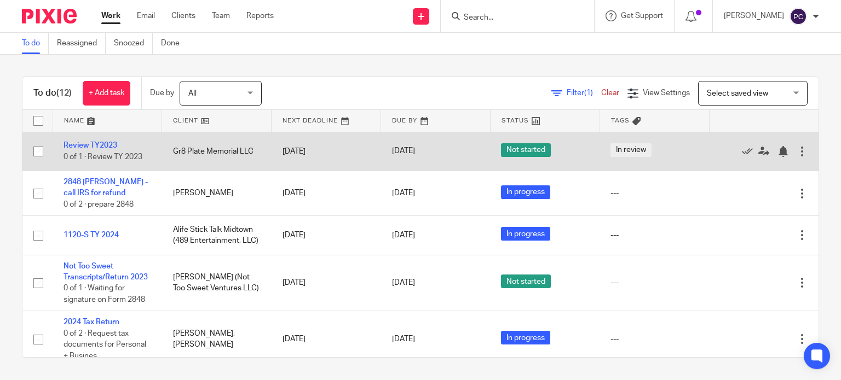
click at [796, 146] on div at bounding box center [801, 151] width 11 height 11
click at [758, 153] on icon at bounding box center [763, 151] width 11 height 11
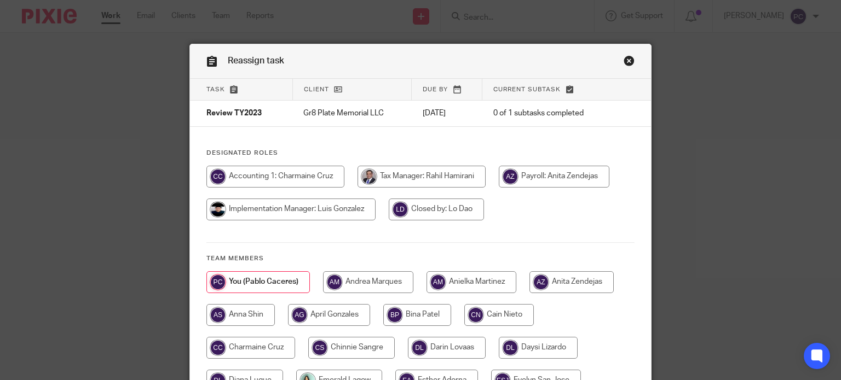
click at [374, 174] on input "radio" at bounding box center [421, 177] width 128 height 22
radio input "true"
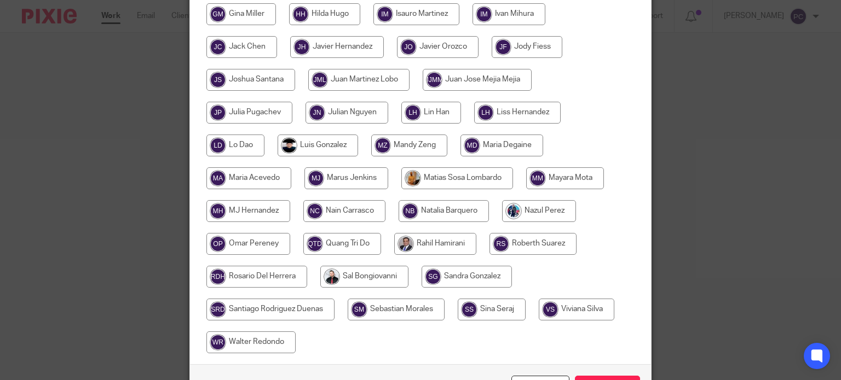
scroll to position [473, 0]
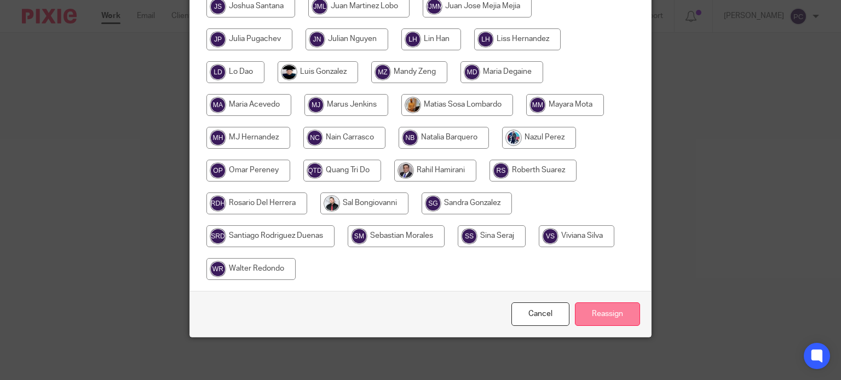
click at [600, 310] on input "Reassign" at bounding box center [607, 315] width 65 height 24
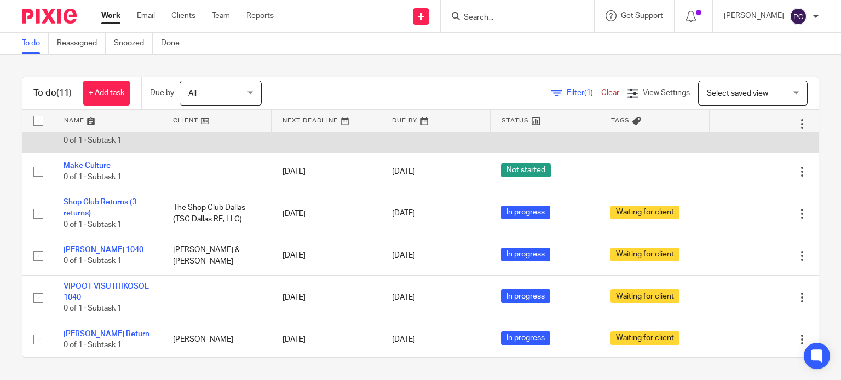
scroll to position [298, 0]
